Goal: Information Seeking & Learning: Learn about a topic

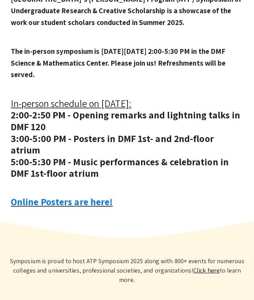
scroll to position [253, 0]
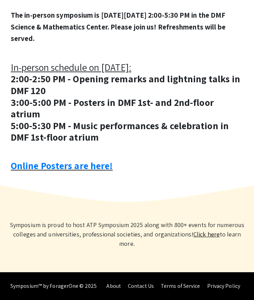
click at [31, 172] on div "Welcome to ATP Symposium 2025! Hosted on Symposium by ForagerOne [GEOGRAPHIC_DA…" at bounding box center [127, 56] width 244 height 253
click at [37, 168] on link "Online Posters are here!" at bounding box center [62, 165] width 102 height 13
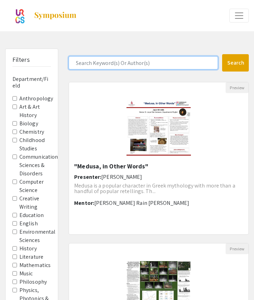
click at [100, 58] on input "Search Keyword(s) Or Author(s)" at bounding box center [144, 62] width 150 height 13
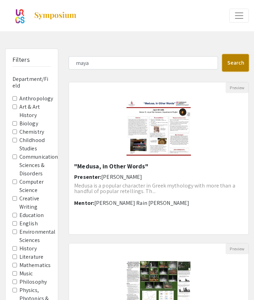
click at [237, 56] on button "Search" at bounding box center [235, 62] width 27 height 17
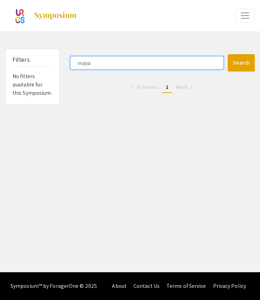
click at [92, 64] on input "maya" at bounding box center [146, 62] width 153 height 13
type input "kapuscinski"
click at [227, 54] on button "Search" at bounding box center [240, 62] width 27 height 17
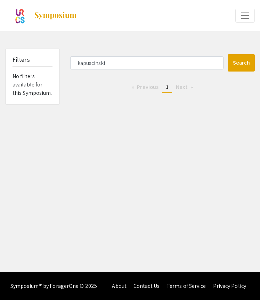
click at [148, 86] on span "Previous page" at bounding box center [148, 86] width 22 height 7
click at [52, 14] on img at bounding box center [55, 15] width 43 height 8
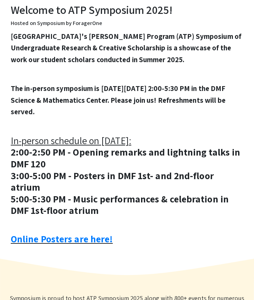
scroll to position [253, 0]
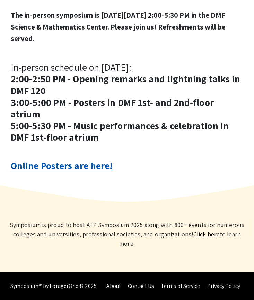
click at [64, 170] on link "Online Posters are here!" at bounding box center [62, 165] width 102 height 13
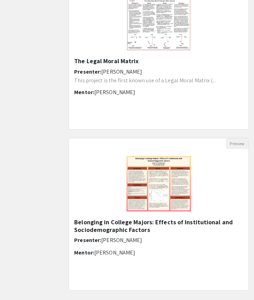
scroll to position [810, 0]
